Goal: Communication & Community: Share content

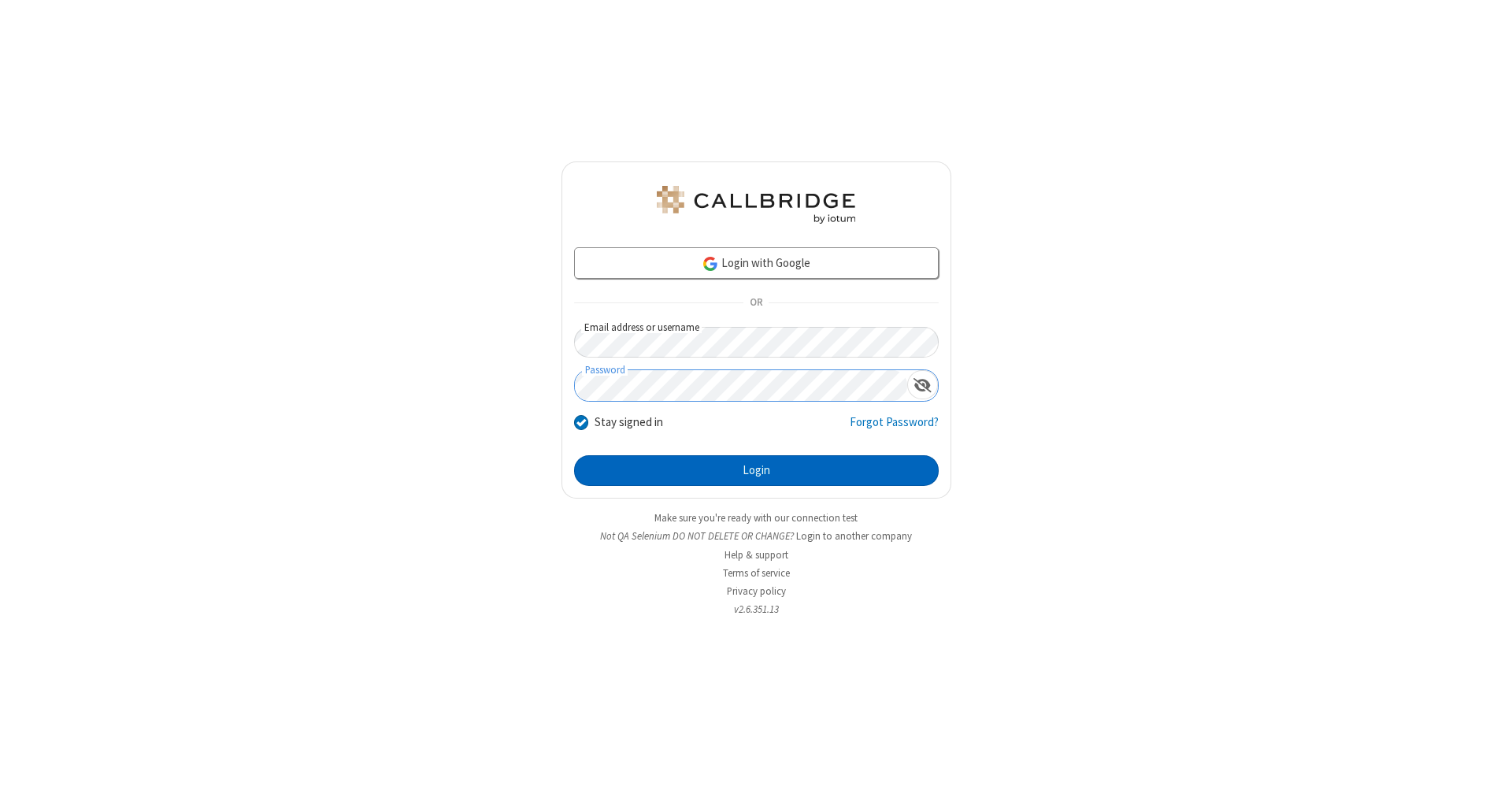
click at [756, 471] on button "Login" at bounding box center [757, 471] width 365 height 32
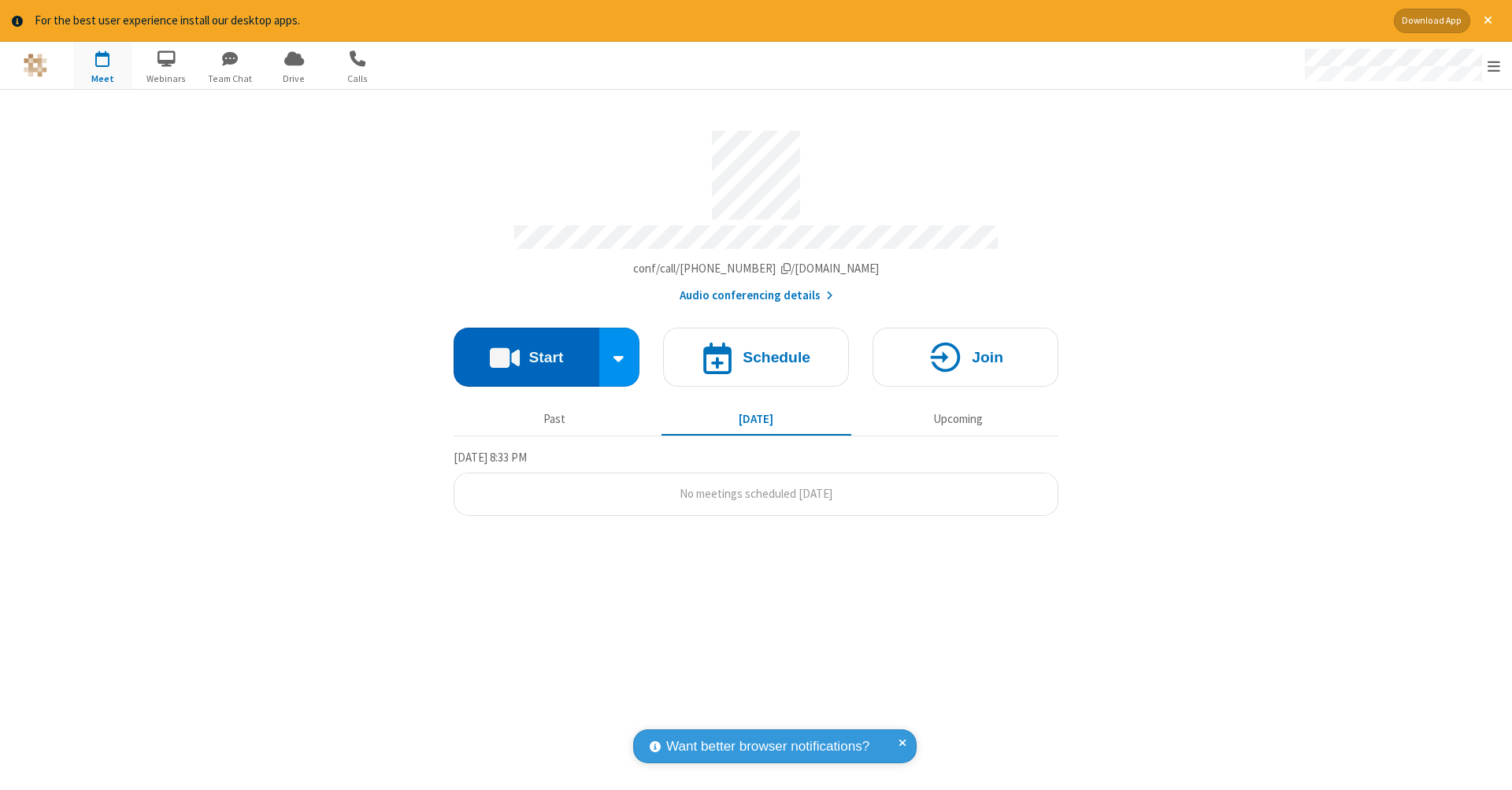
click at [526, 349] on button "Start" at bounding box center [526, 358] width 146 height 59
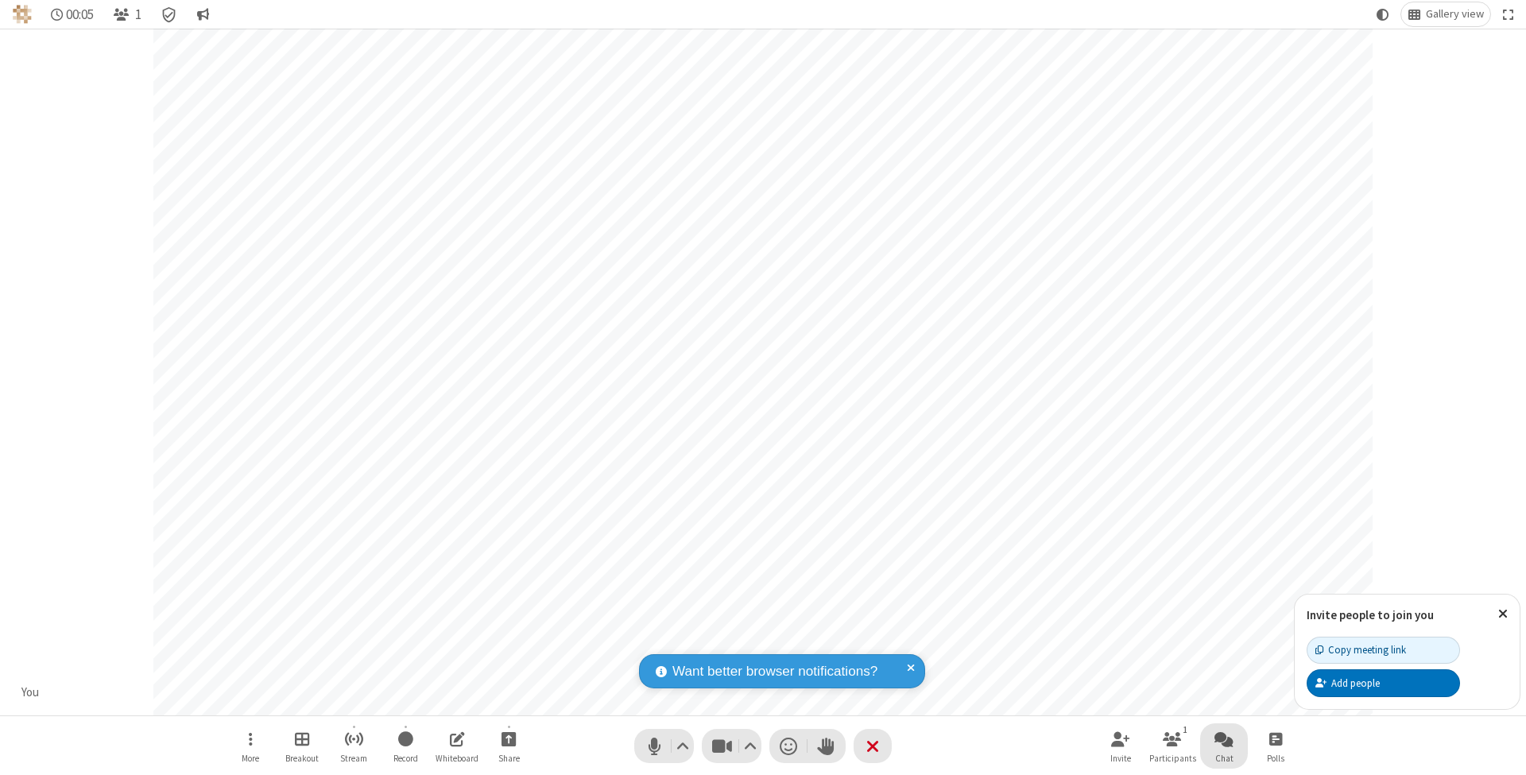
click at [1223, 738] on span "Open chat" at bounding box center [1224, 739] width 19 height 20
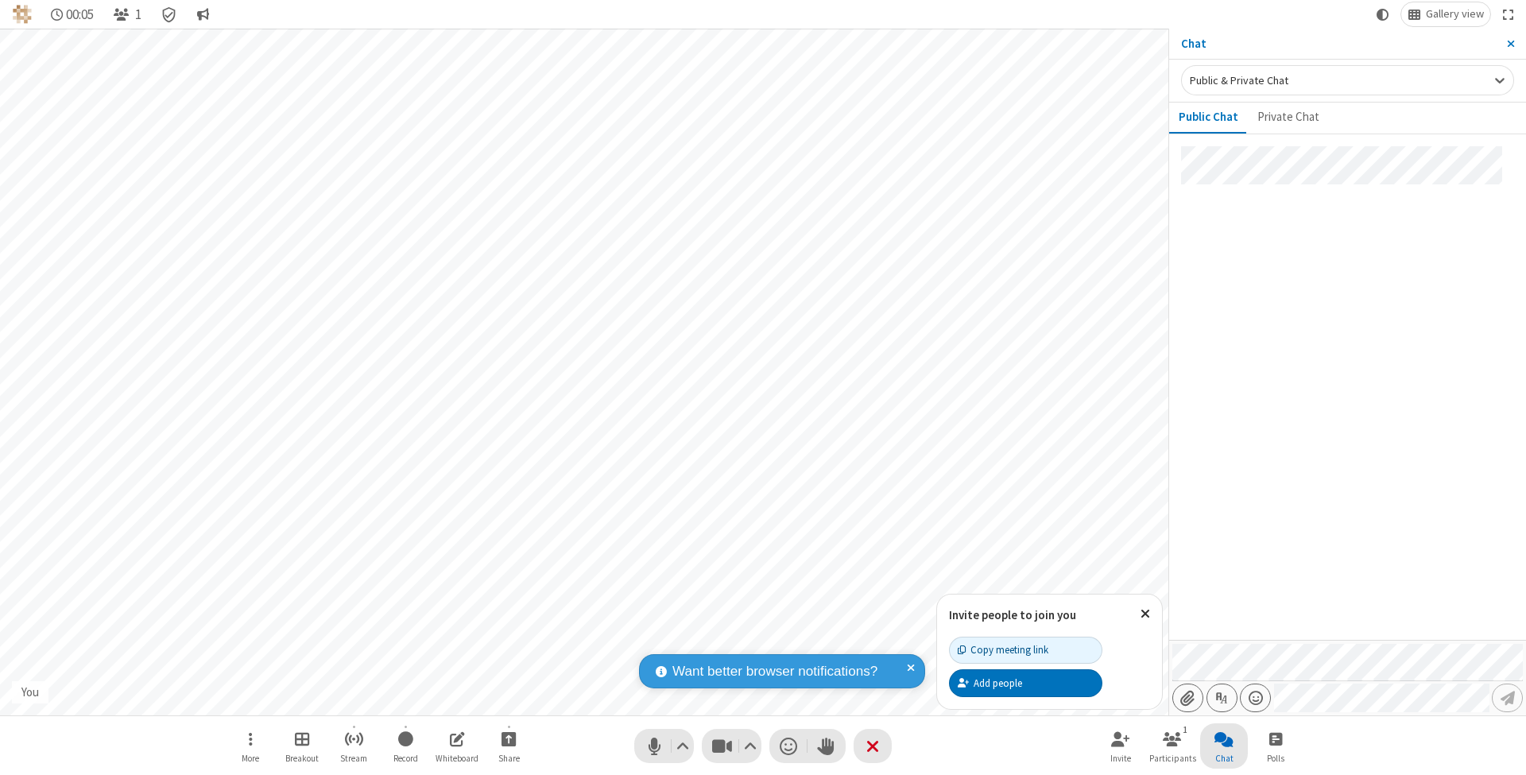
type input "C:\fakepath\doc_test.docx"
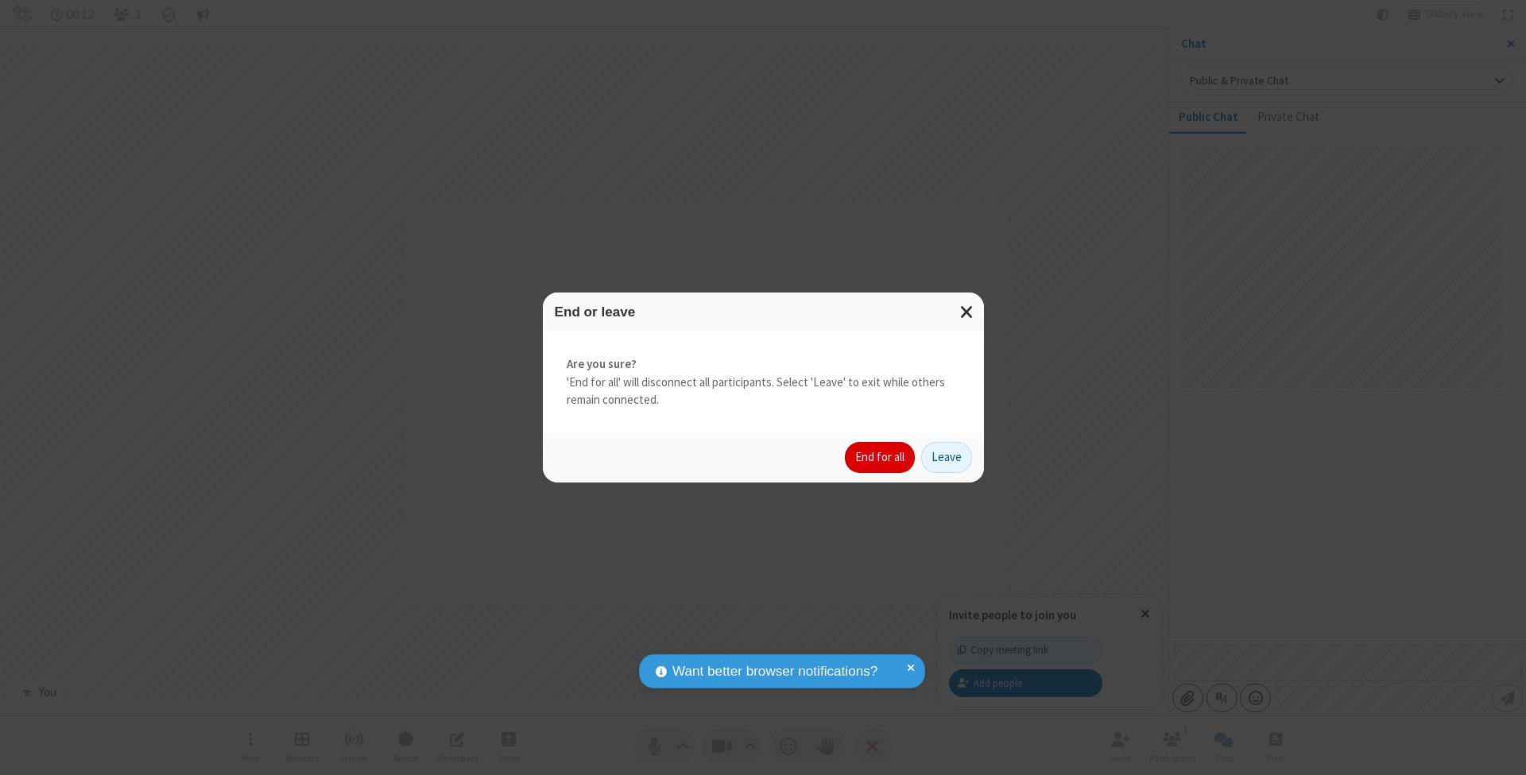
click at [881, 456] on button "End for all" at bounding box center [880, 458] width 70 height 32
